Goal: Transaction & Acquisition: Purchase product/service

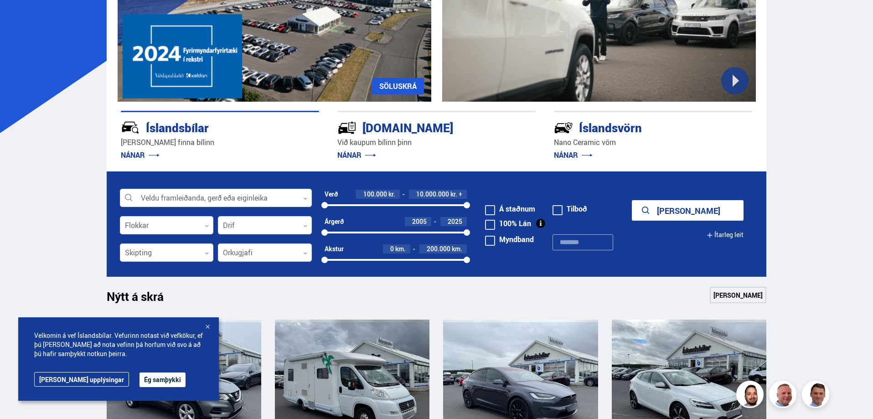
scroll to position [273, 0]
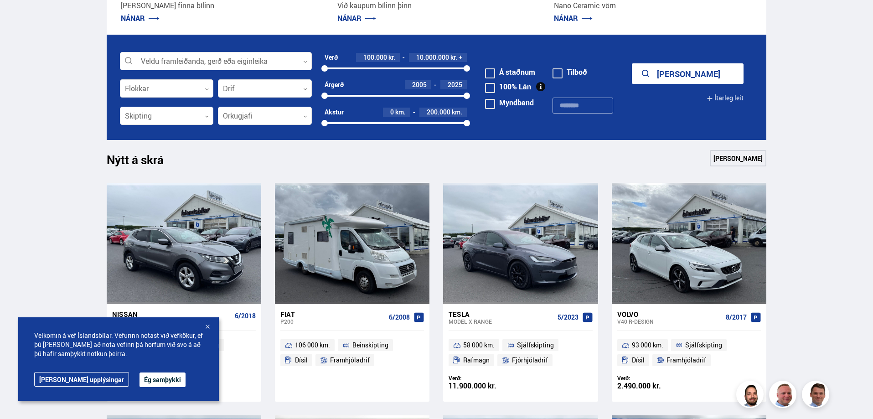
click at [142, 376] on button "Ég samþykki" at bounding box center [162, 379] width 46 height 15
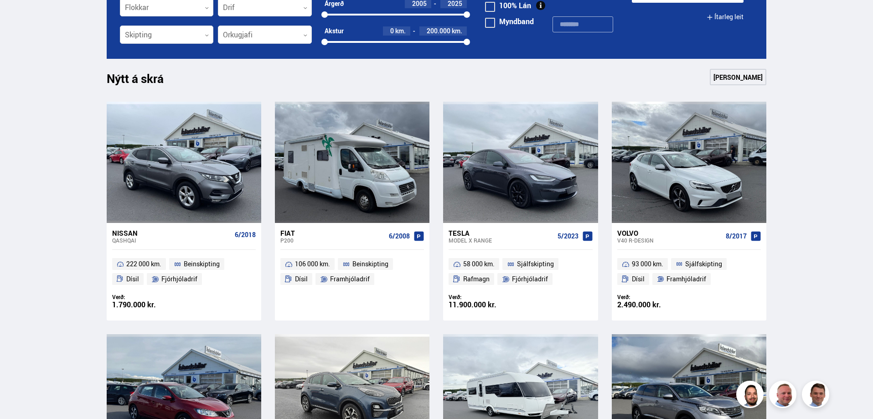
scroll to position [1412, 0]
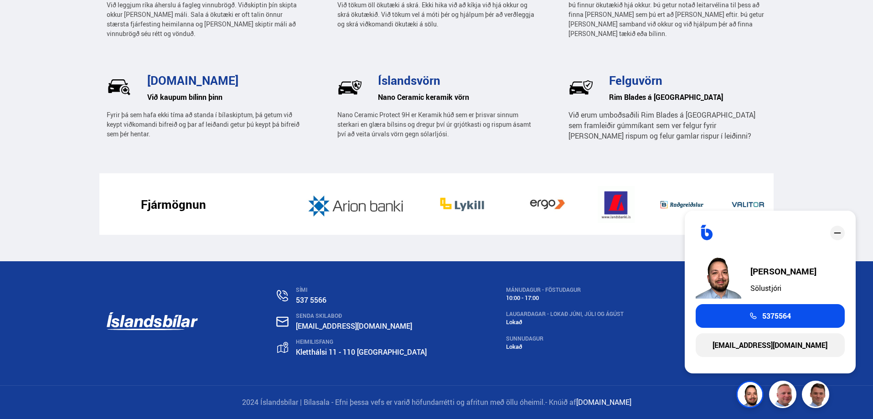
click at [838, 233] on icon "close" at bounding box center [837, 232] width 7 height 1
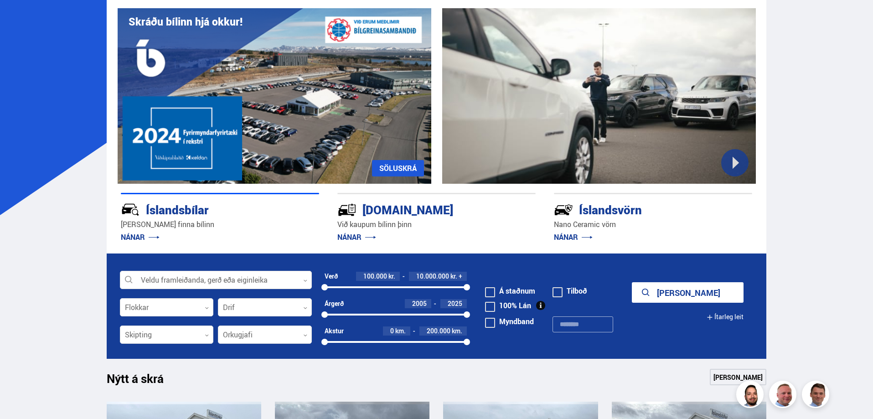
scroll to position [43, 0]
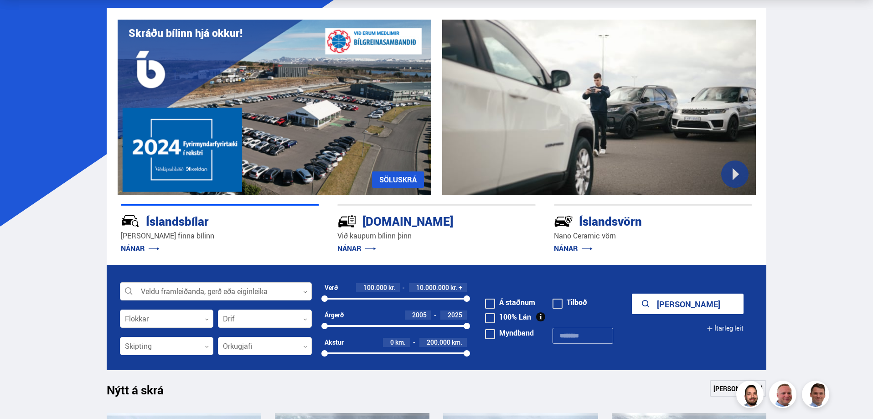
click at [217, 288] on div at bounding box center [216, 292] width 192 height 18
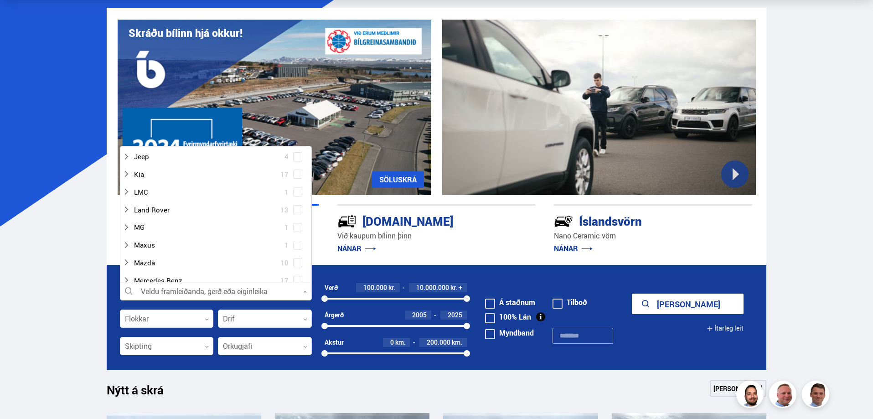
scroll to position [273, 0]
click at [126, 216] on icon at bounding box center [126, 215] width 7 height 7
click at [149, 232] on div at bounding box center [225, 232] width 168 height 13
click at [296, 234] on span at bounding box center [298, 234] width 4 height 4
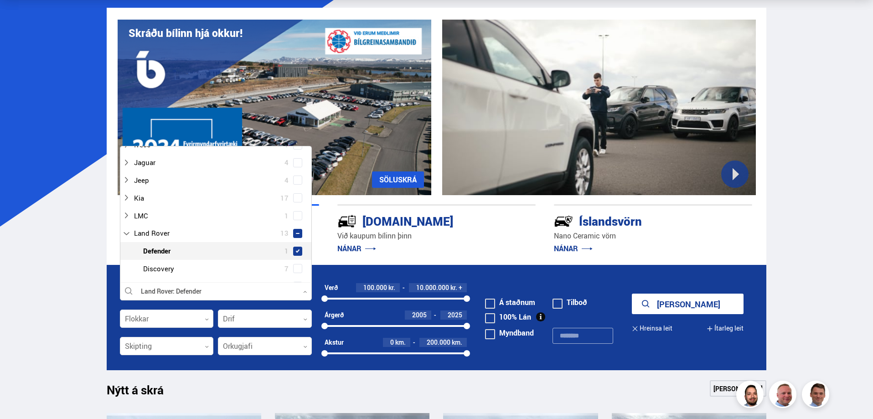
scroll to position [291, 0]
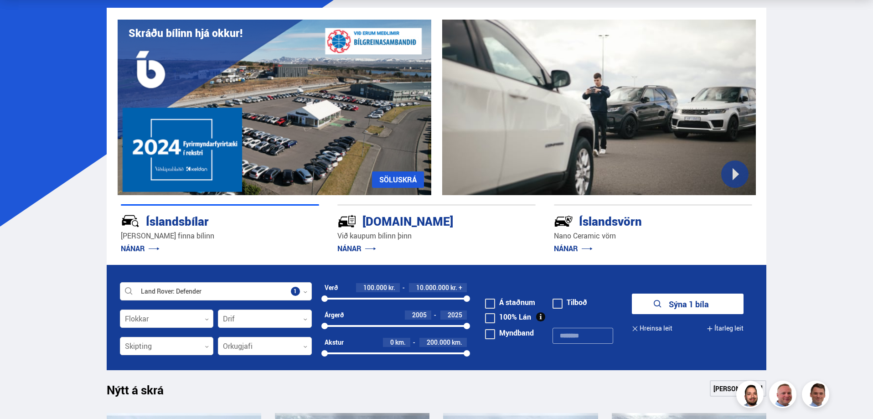
click at [699, 302] on button "Sýna 1 bíla" at bounding box center [688, 303] width 112 height 21
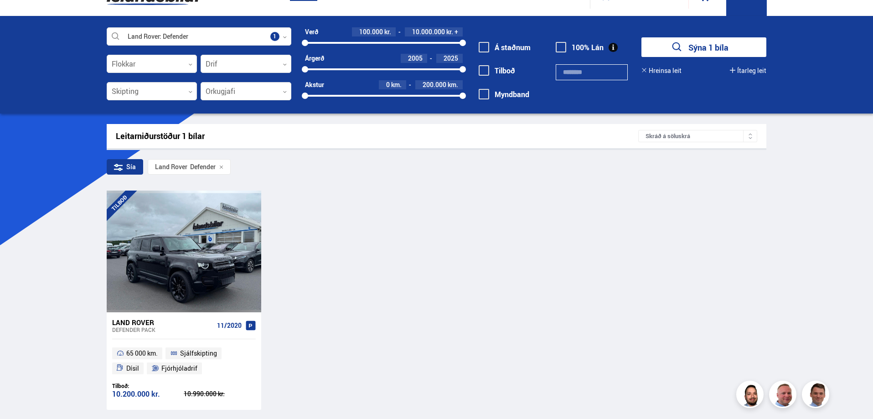
scroll to position [46, 0]
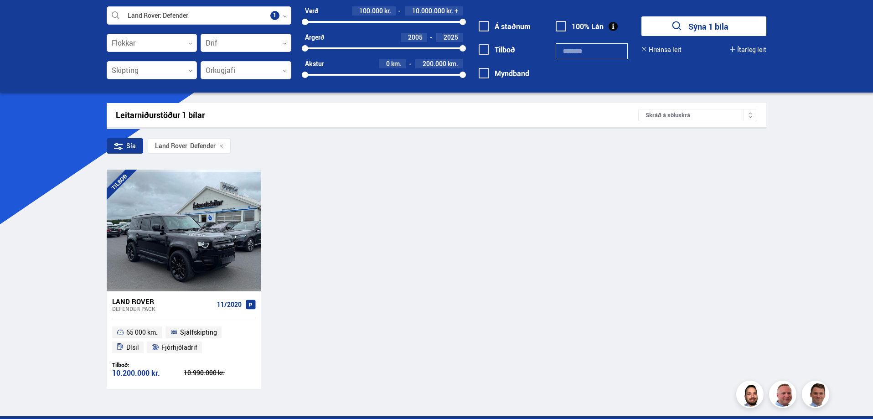
click at [311, 314] on div "TILBOÐ Land Rover Defender PACK 11/2020 65 000 km. Sjálfskipting Dísil Fjórhjól…" at bounding box center [437, 279] width 660 height 219
click at [309, 333] on div "TILBOÐ Land Rover Defender PACK 11/2020 65 000 km. Sjálfskipting Dísil Fjórhjól…" at bounding box center [437, 279] width 660 height 219
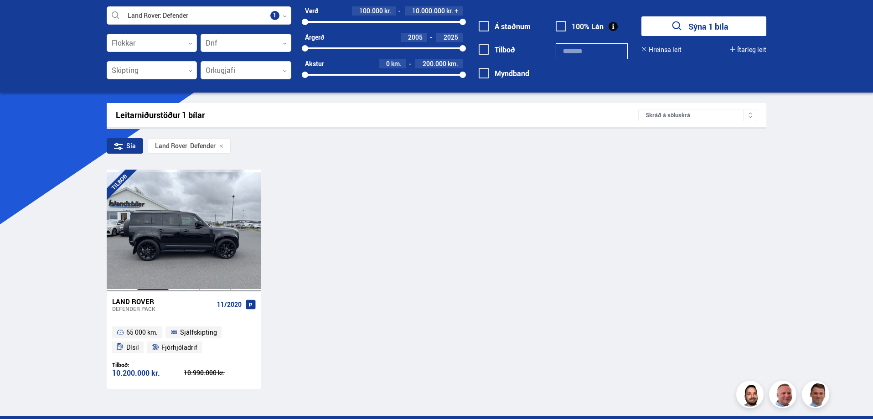
click at [161, 228] on div at bounding box center [152, 230] width 31 height 121
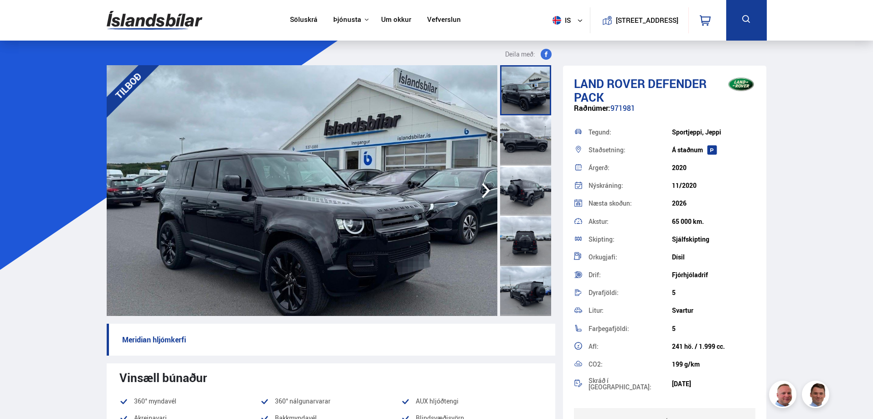
click at [525, 182] on div at bounding box center [525, 190] width 51 height 50
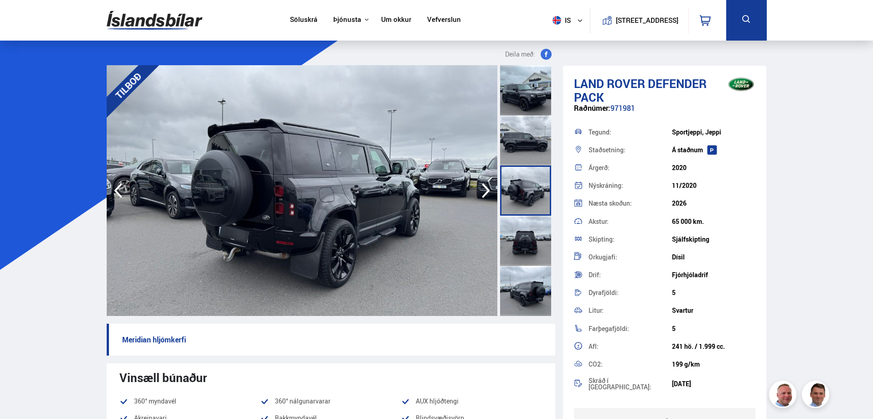
click at [530, 237] on div at bounding box center [525, 241] width 51 height 50
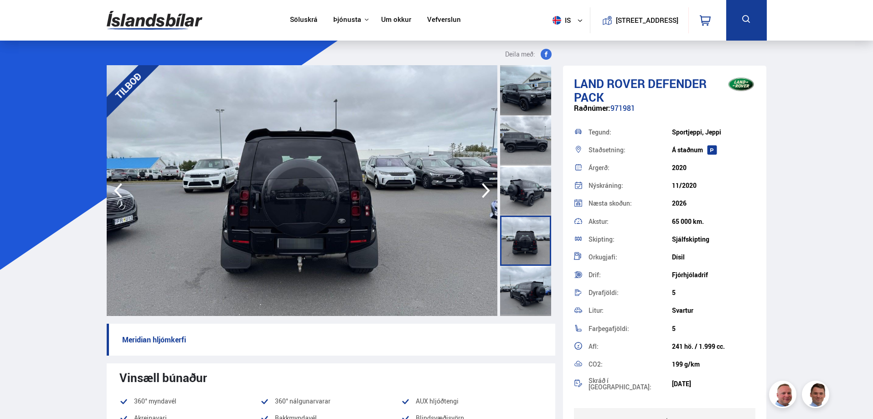
click at [527, 297] on div at bounding box center [525, 291] width 51 height 50
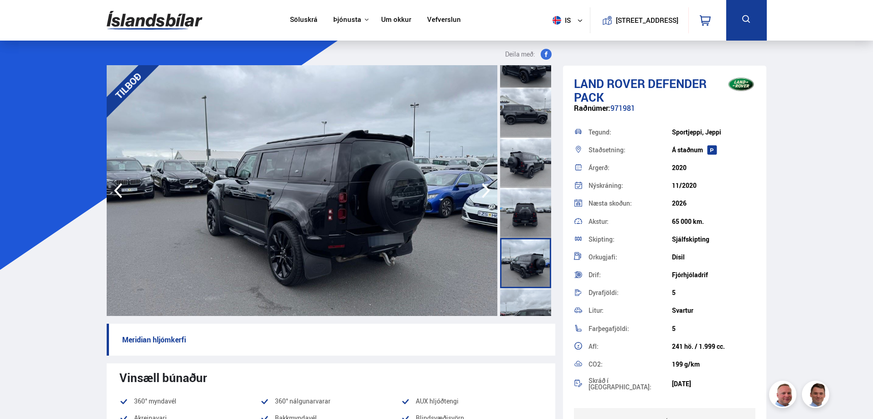
scroll to position [137, 0]
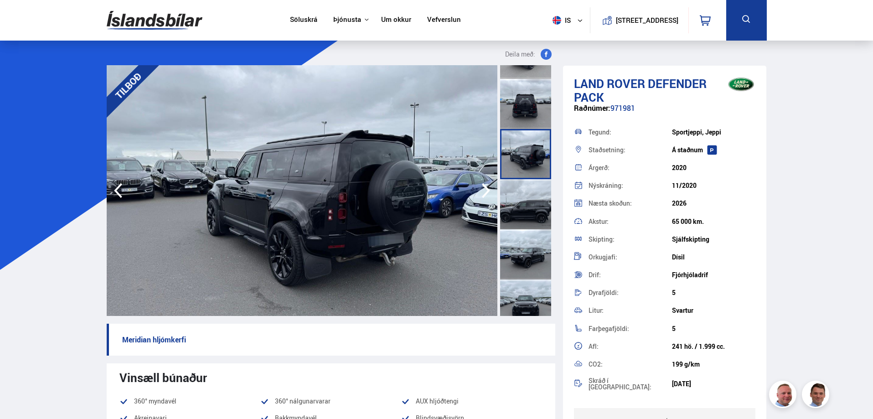
click at [528, 240] on div at bounding box center [525, 254] width 51 height 50
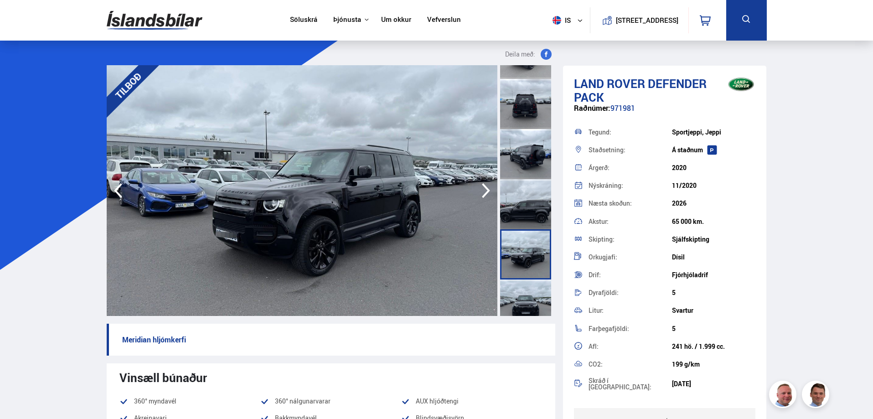
click at [536, 282] on div at bounding box center [525, 304] width 51 height 50
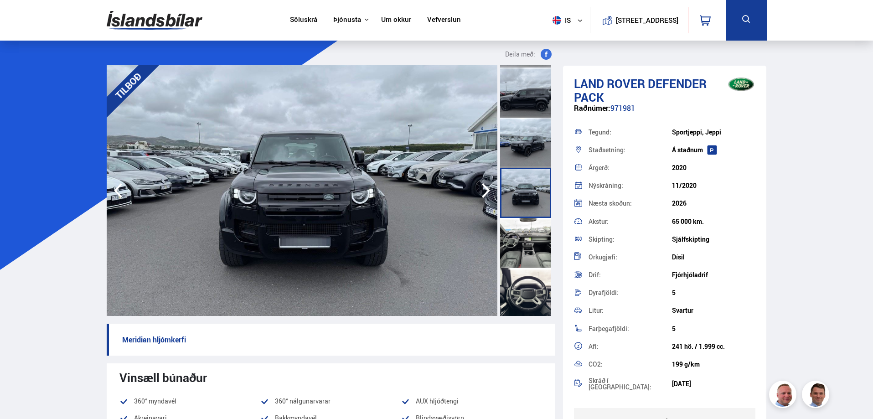
scroll to position [273, 0]
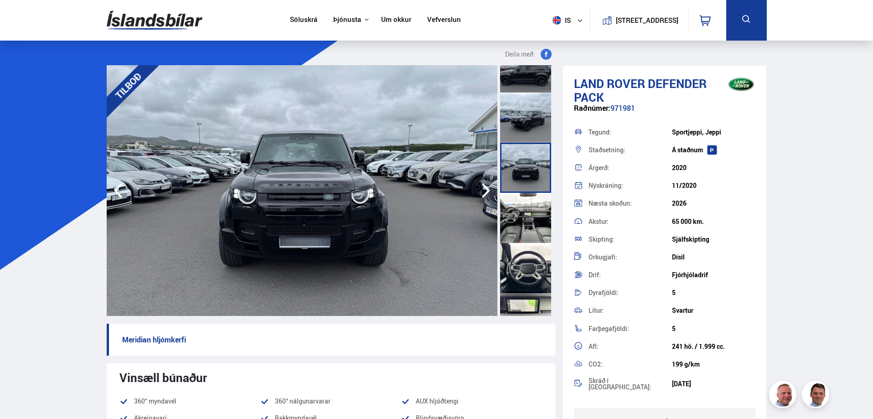
click at [524, 264] on div at bounding box center [525, 268] width 51 height 50
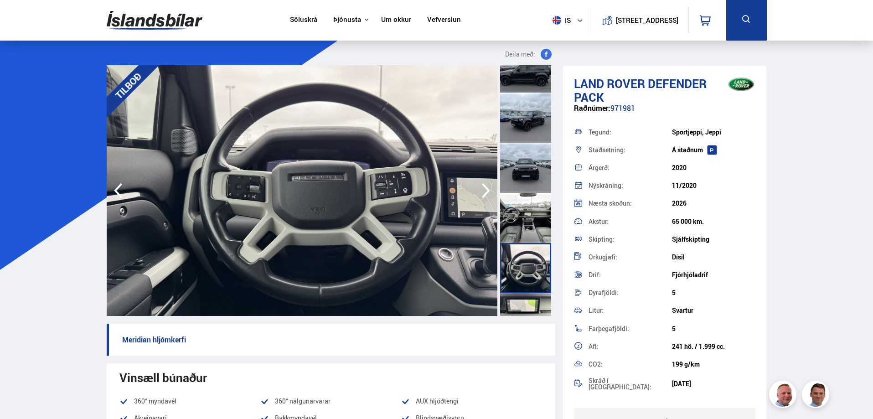
click at [517, 305] on div at bounding box center [525, 318] width 51 height 50
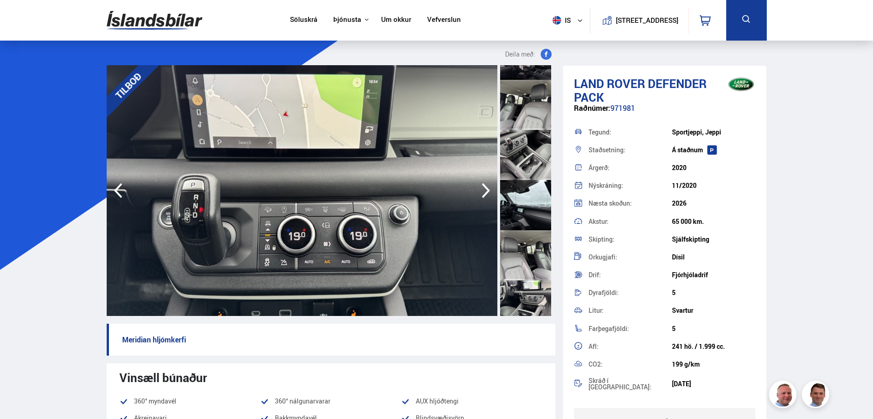
scroll to position [592, 0]
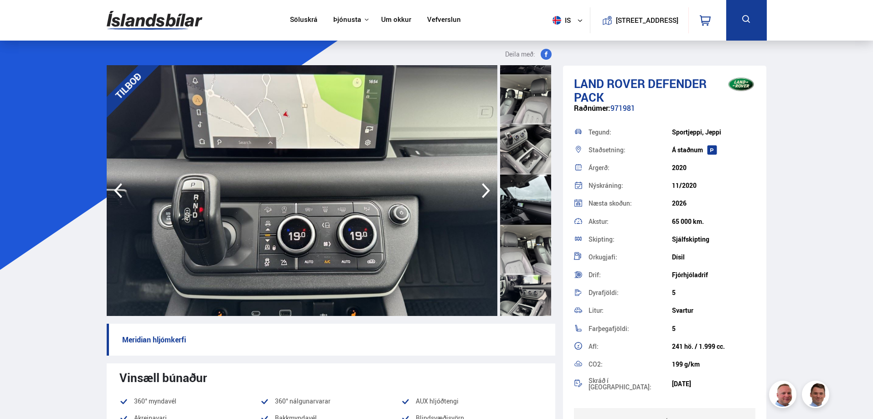
click at [516, 244] on div at bounding box center [525, 250] width 51 height 50
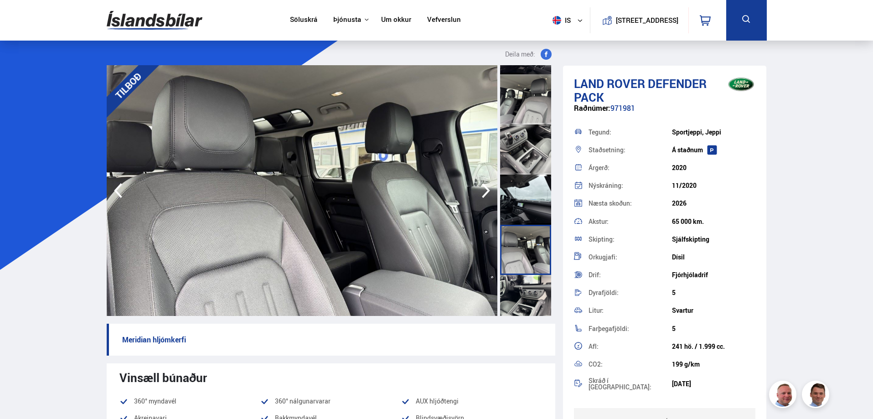
click at [526, 284] on div at bounding box center [525, 300] width 51 height 50
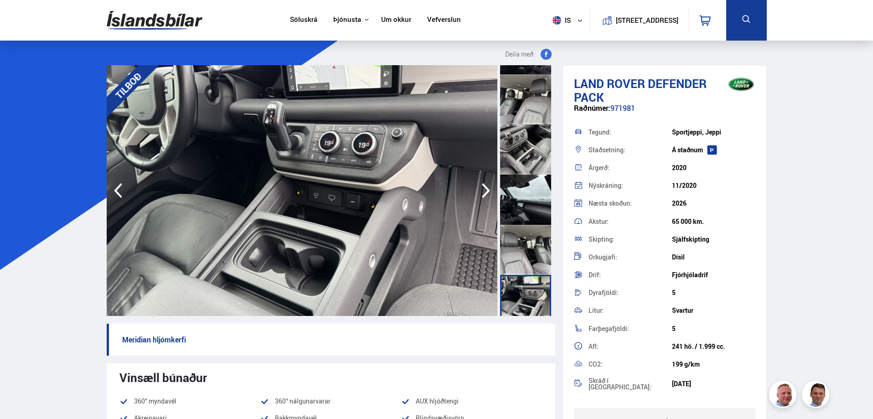
click at [527, 289] on div at bounding box center [525, 300] width 51 height 50
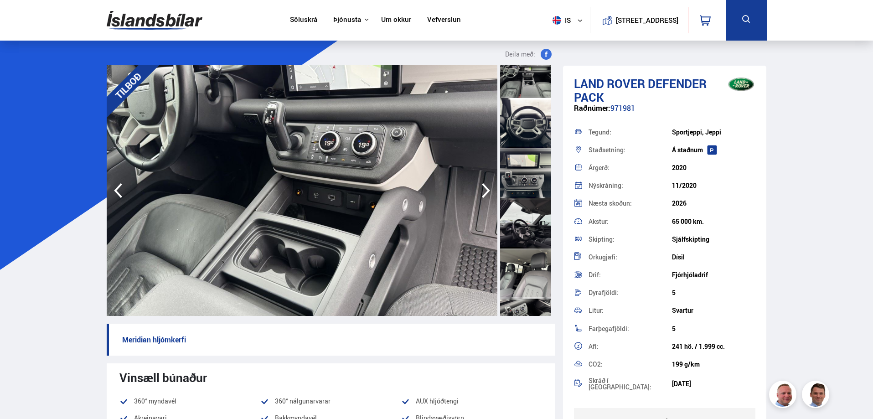
scroll to position [410, 0]
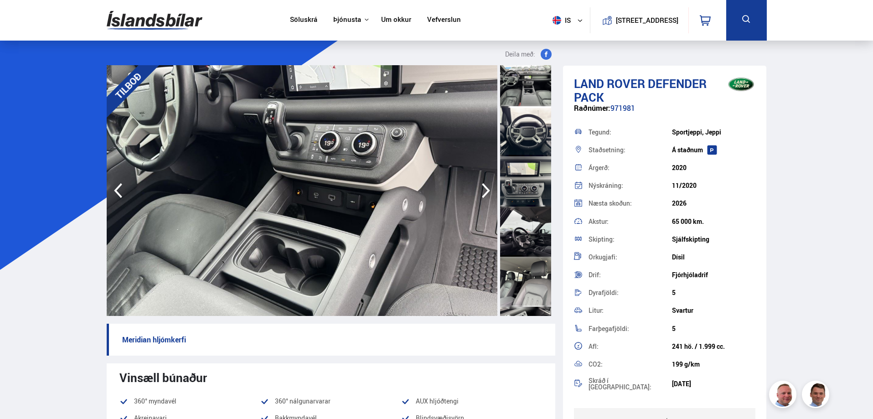
click at [526, 171] on div at bounding box center [525, 181] width 51 height 50
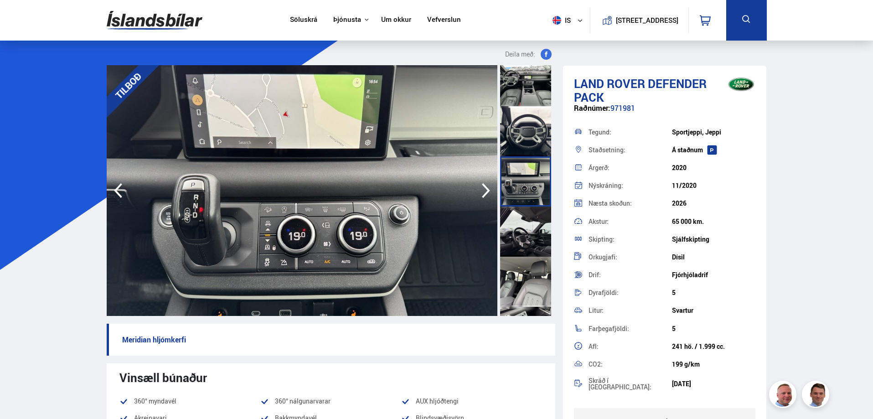
click at [532, 289] on div at bounding box center [525, 282] width 51 height 50
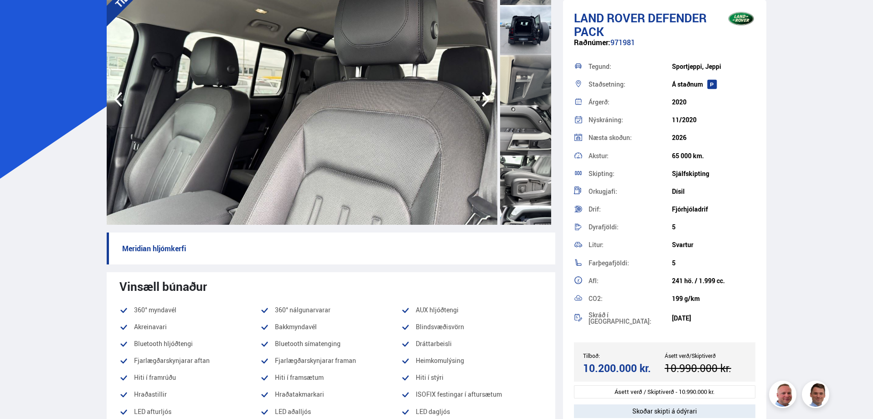
scroll to position [957, 0]
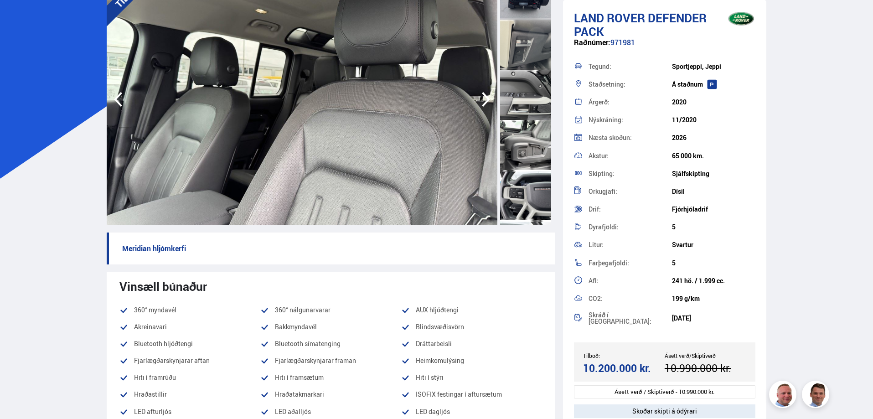
click at [529, 147] on div at bounding box center [525, 145] width 51 height 50
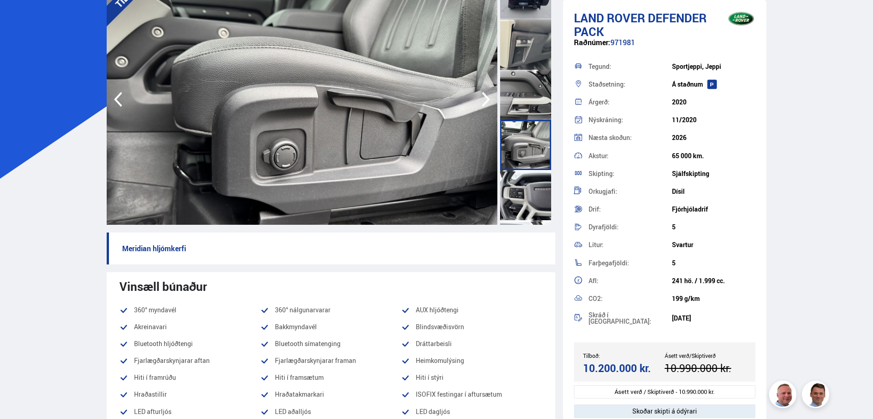
click at [530, 190] on div at bounding box center [525, 195] width 51 height 50
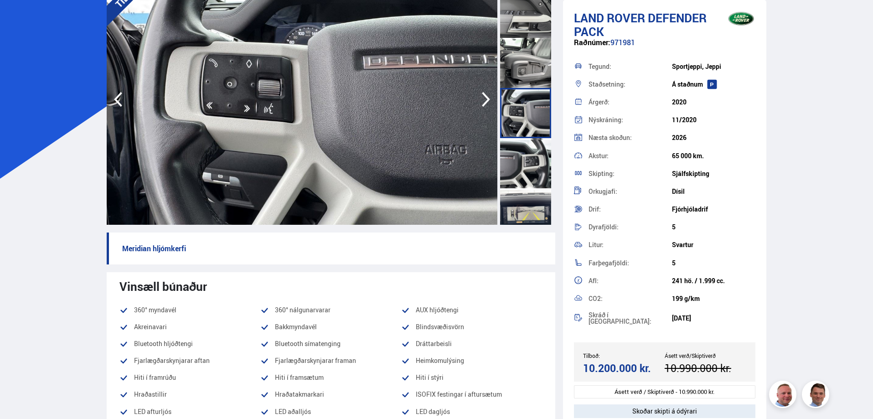
scroll to position [1048, 0]
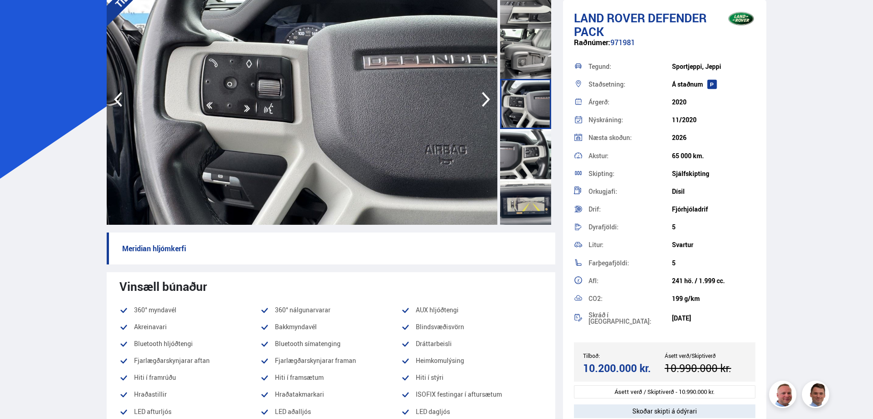
click at [530, 189] on div at bounding box center [525, 204] width 51 height 50
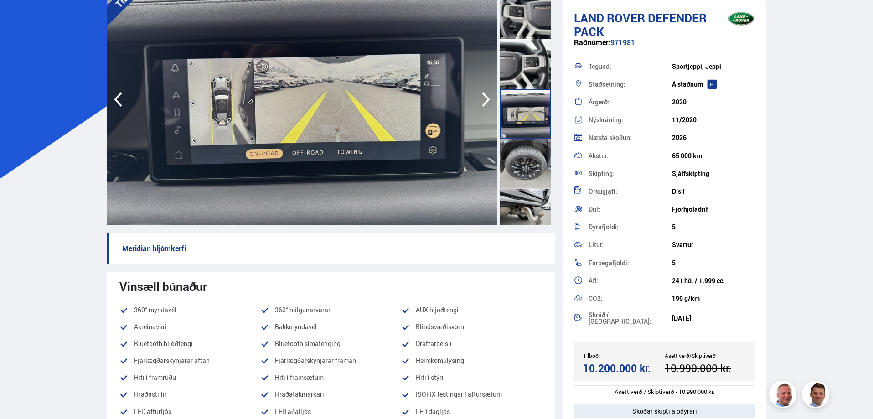
scroll to position [1139, 0]
click at [511, 155] on div at bounding box center [525, 163] width 51 height 50
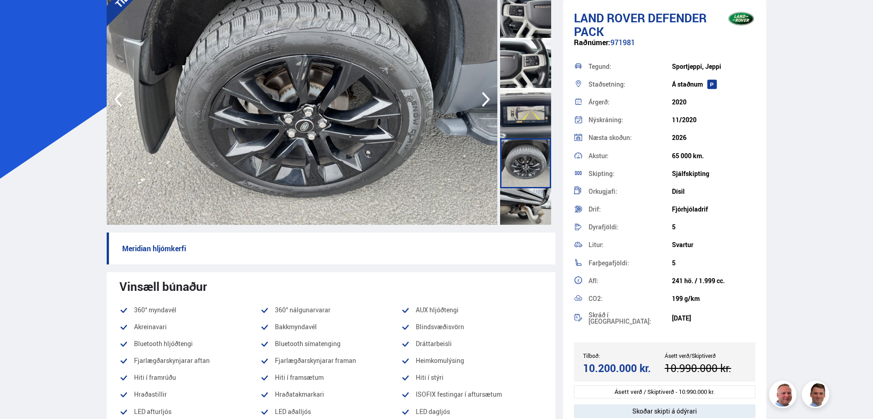
click at [526, 206] on div at bounding box center [525, 213] width 51 height 50
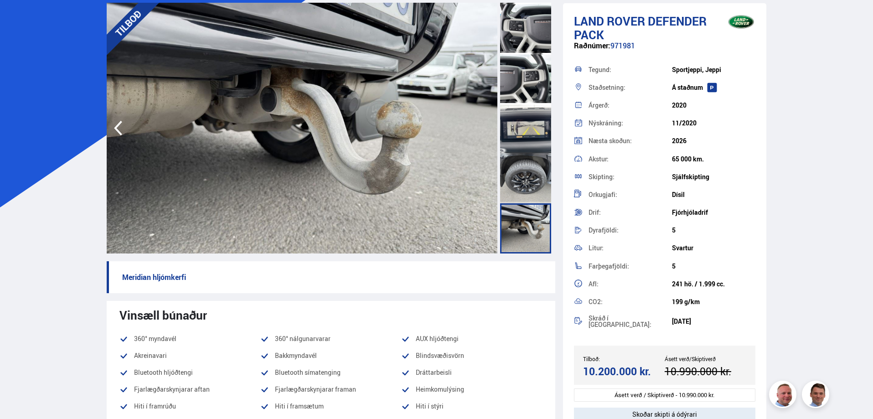
scroll to position [46, 0]
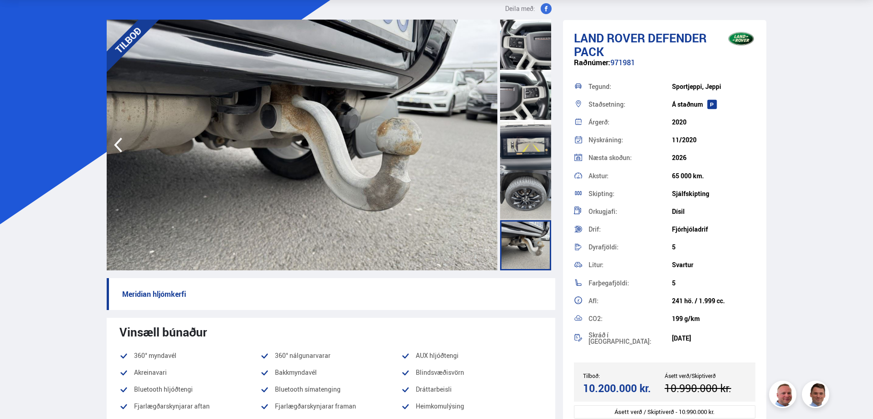
click at [519, 194] on div at bounding box center [525, 195] width 51 height 50
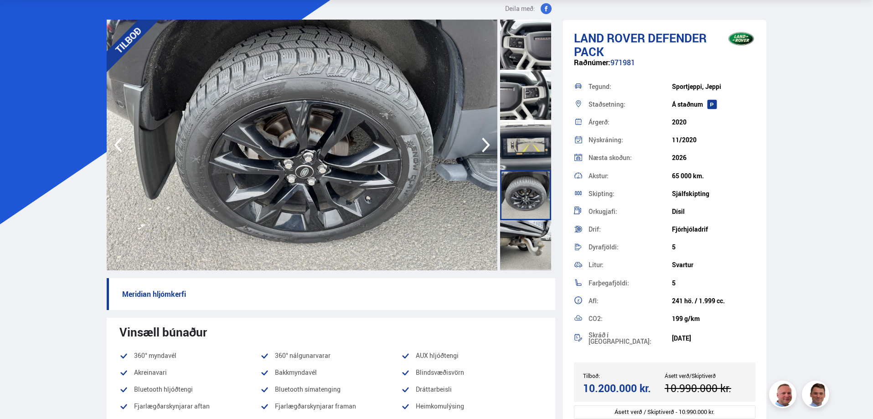
click at [525, 239] on div at bounding box center [525, 245] width 51 height 50
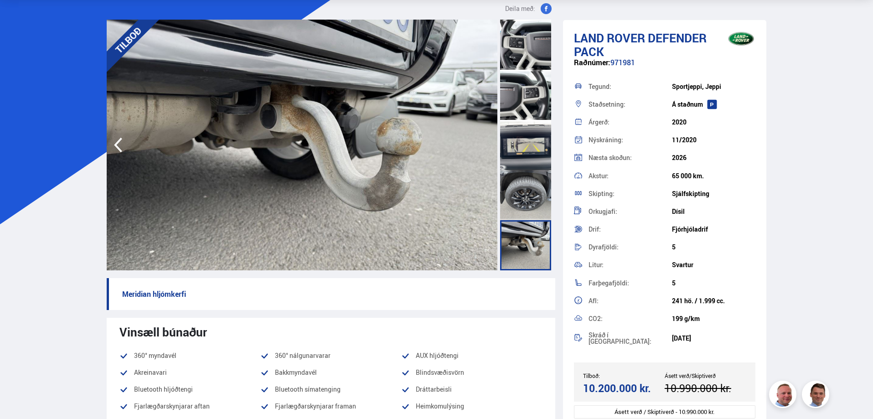
click at [524, 104] on div at bounding box center [525, 95] width 51 height 50
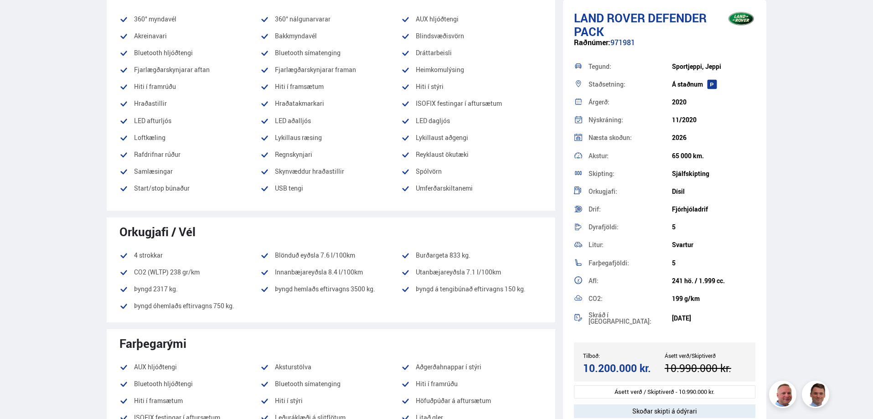
scroll to position [410, 0]
